Goal: Task Accomplishment & Management: Use online tool/utility

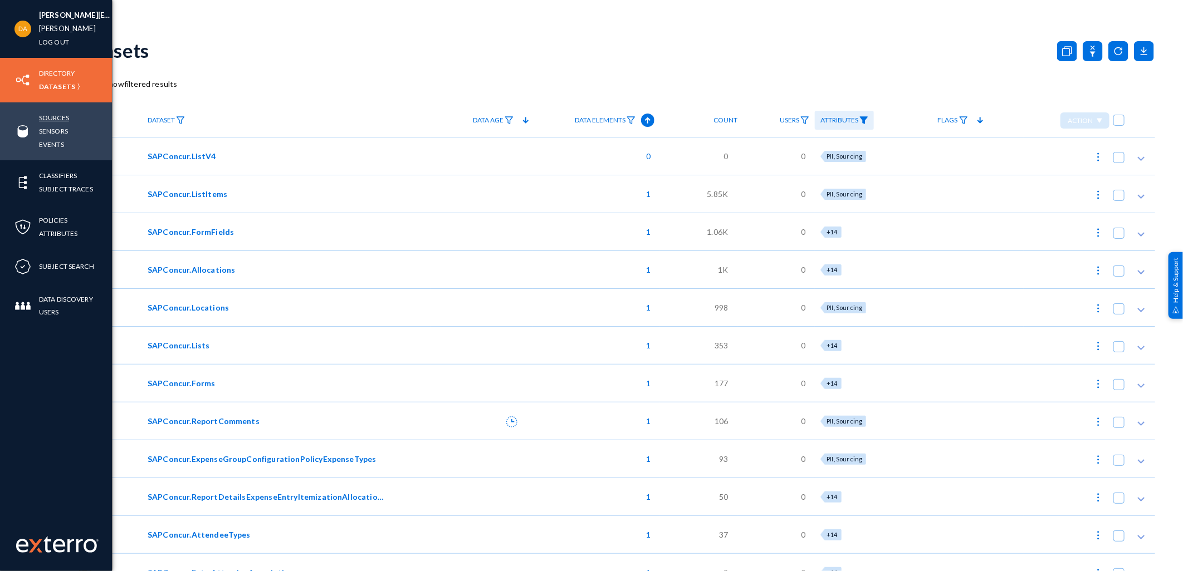
click at [57, 112] on link "Sources" at bounding box center [54, 117] width 30 height 13
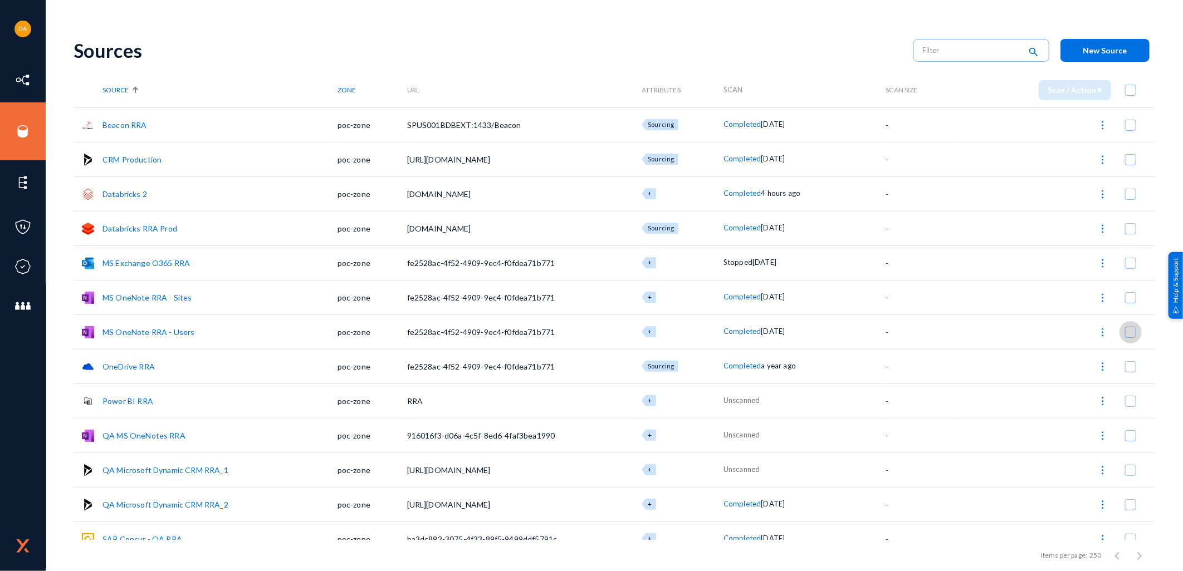
click at [1125, 330] on span at bounding box center [1130, 332] width 11 height 11
click at [1130, 337] on input "checkbox" at bounding box center [1130, 337] width 1 height 1
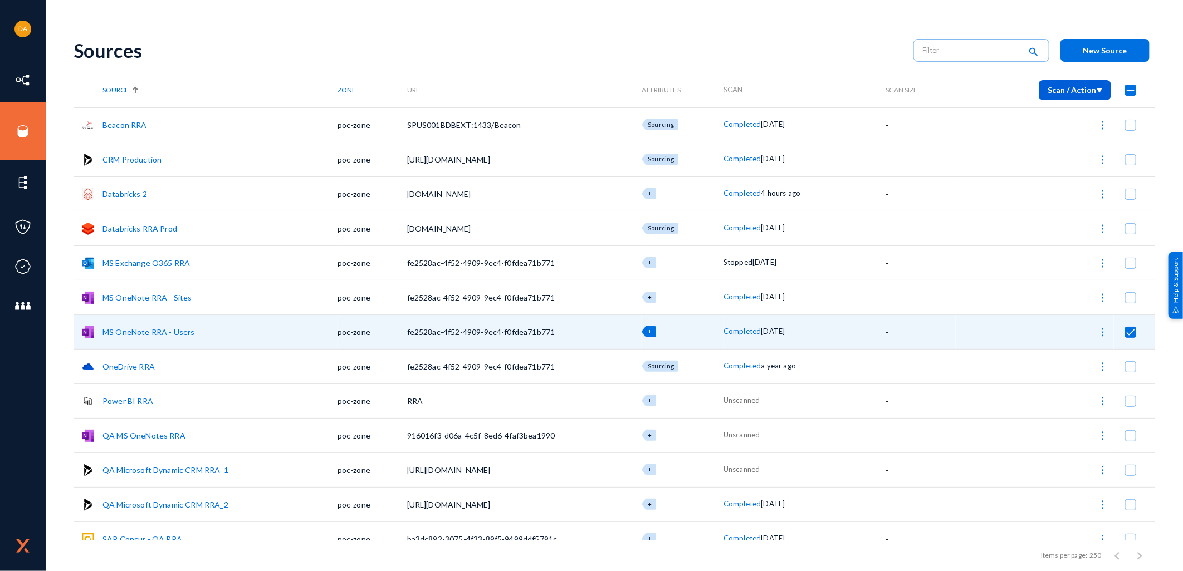
click at [1099, 331] on img at bounding box center [1102, 332] width 11 height 11
click at [1046, 362] on button "Start Scan" at bounding box center [1054, 360] width 113 height 27
checkbox input "false"
